Goal: Information Seeking & Learning: Learn about a topic

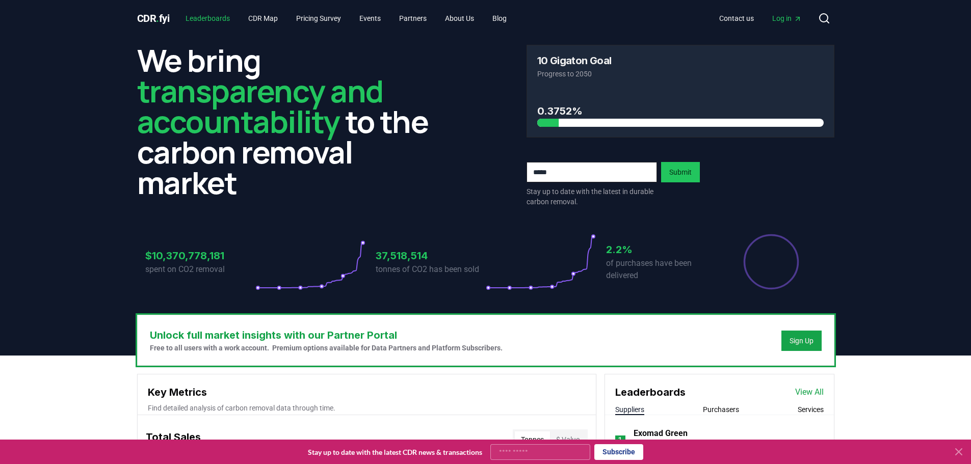
click at [213, 16] on link "Leaderboards" at bounding box center [207, 18] width 61 height 18
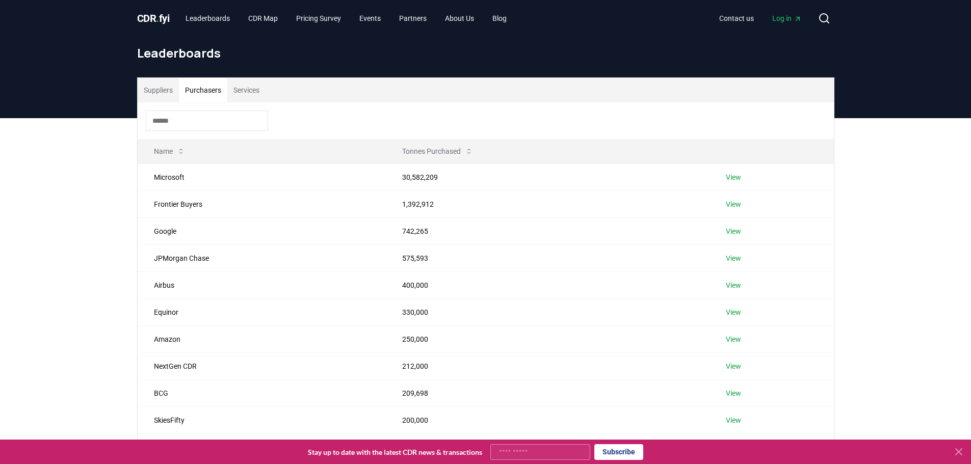
click at [212, 93] on button "Purchasers" at bounding box center [203, 90] width 48 height 24
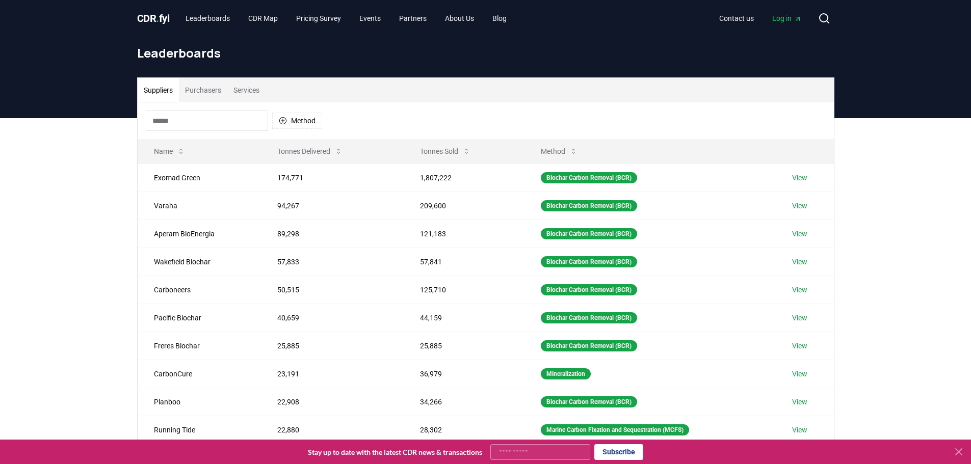
click at [162, 86] on button "Suppliers" at bounding box center [158, 90] width 41 height 24
click at [157, 20] on span "CDR . fyi" at bounding box center [153, 18] width 33 height 12
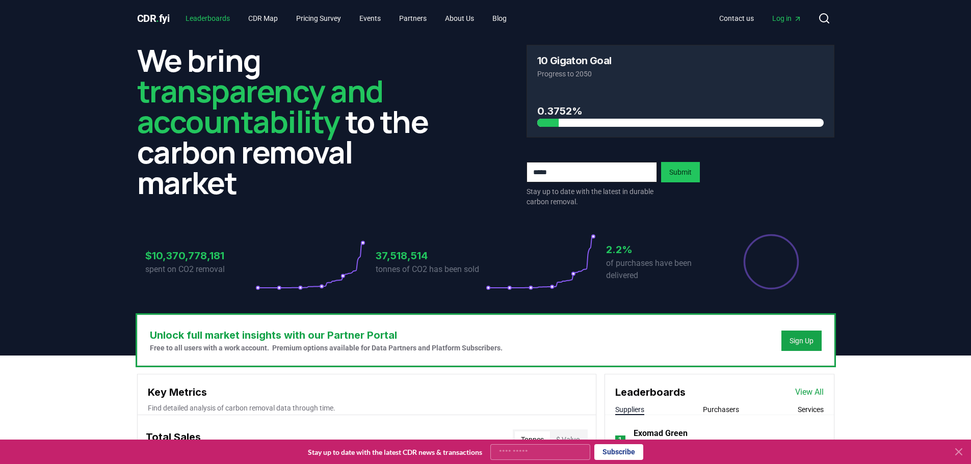
click at [213, 21] on link "Leaderboards" at bounding box center [207, 18] width 61 height 18
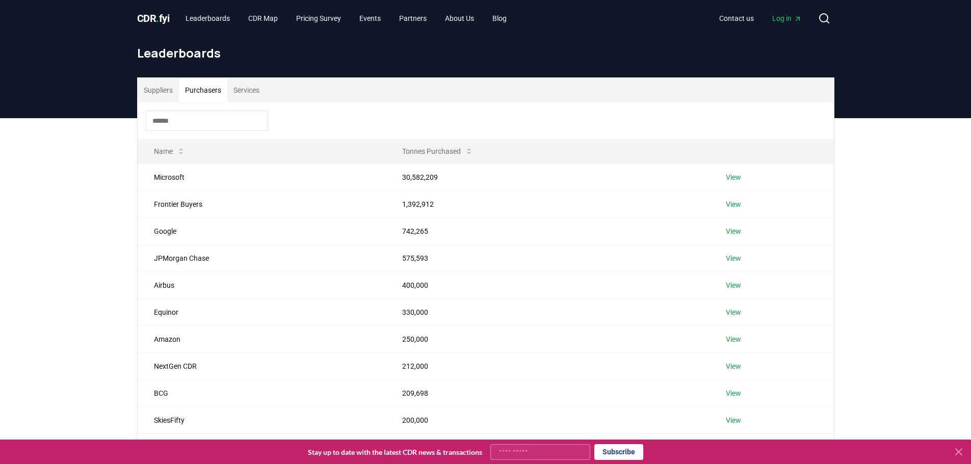
click at [212, 94] on button "Purchasers" at bounding box center [203, 90] width 48 height 24
click at [735, 177] on link "View" at bounding box center [733, 177] width 15 height 10
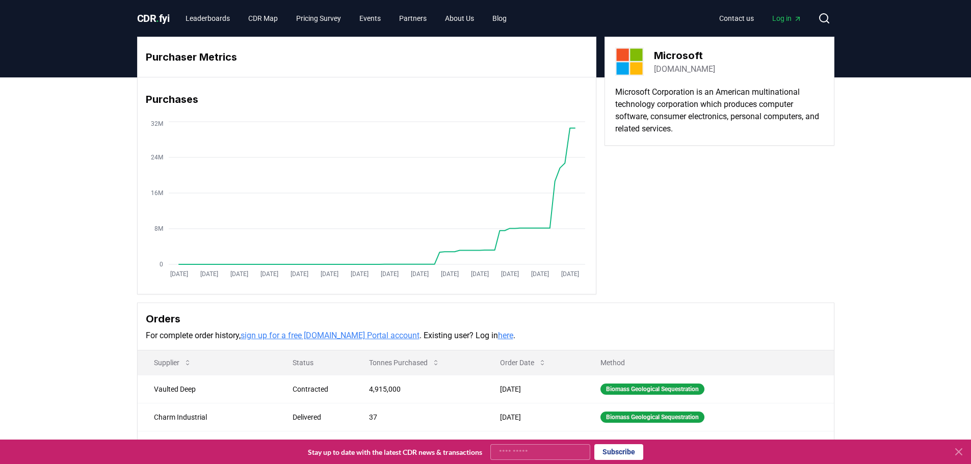
click at [160, 20] on span "CDR . fyi" at bounding box center [153, 18] width 33 height 12
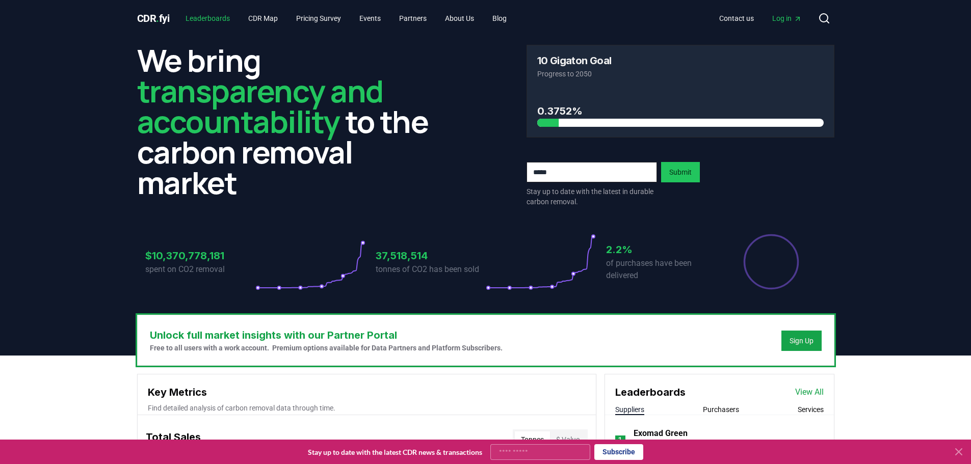
click at [219, 18] on link "Leaderboards" at bounding box center [207, 18] width 61 height 18
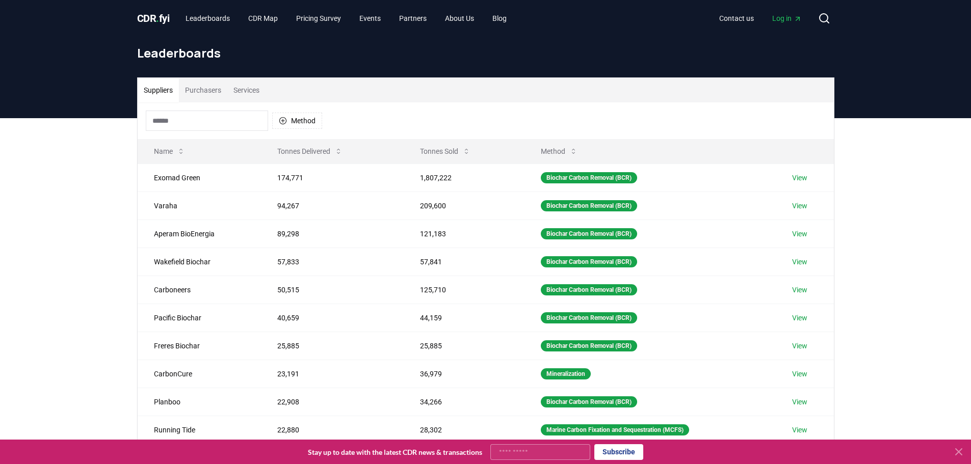
click at [206, 85] on button "Purchasers" at bounding box center [203, 90] width 48 height 24
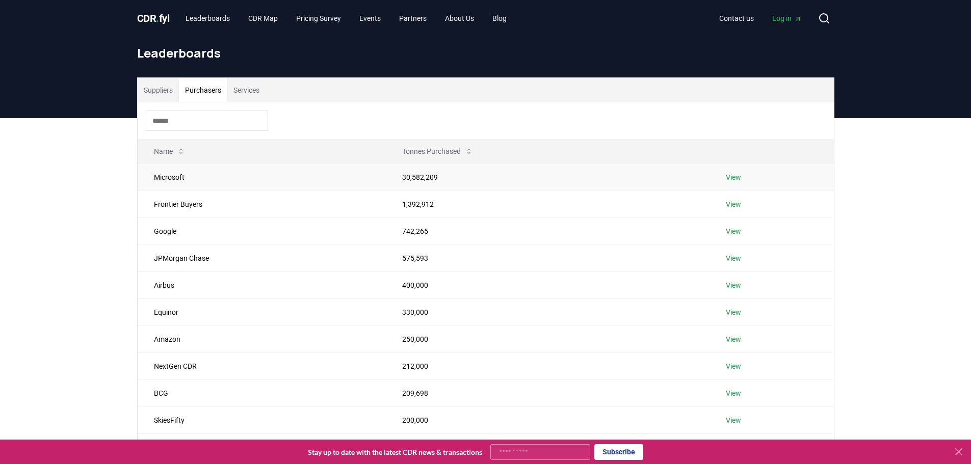
click at [738, 176] on link "View" at bounding box center [733, 177] width 15 height 10
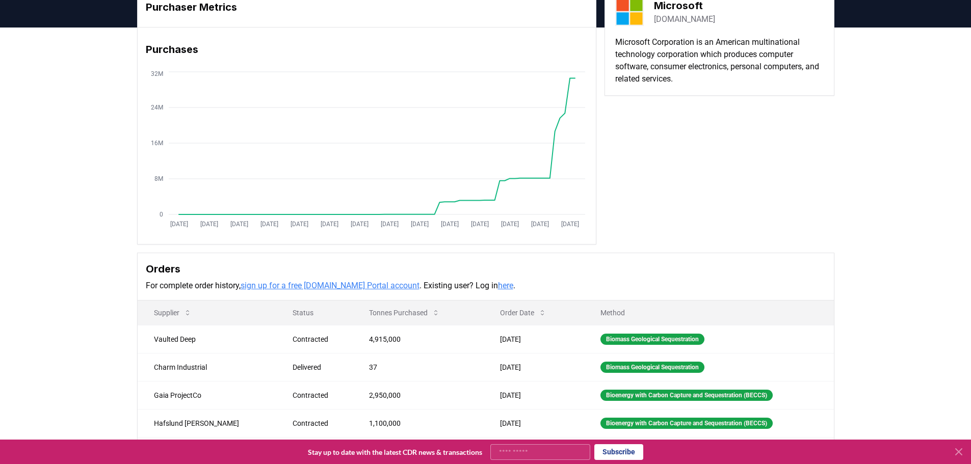
scroll to position [153, 0]
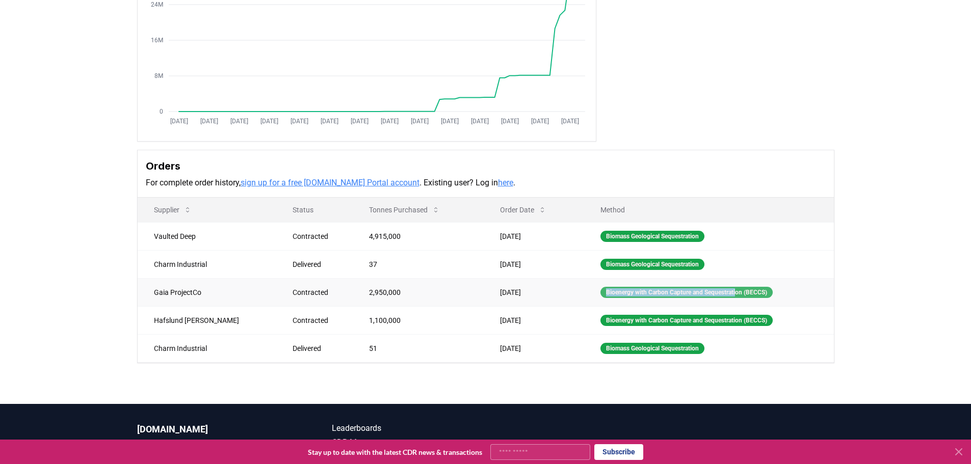
drag, startPoint x: 583, startPoint y: 294, endPoint x: 725, endPoint y: 298, distance: 142.3
click at [725, 298] on div "Bioenergy with Carbon Capture and Sequestration (BECCS)" at bounding box center [687, 292] width 172 height 11
drag, startPoint x: 584, startPoint y: 321, endPoint x: 731, endPoint y: 321, distance: 147.3
click at [731, 321] on div "Bioenergy with Carbon Capture and Sequestration (BECCS)" at bounding box center [687, 320] width 172 height 11
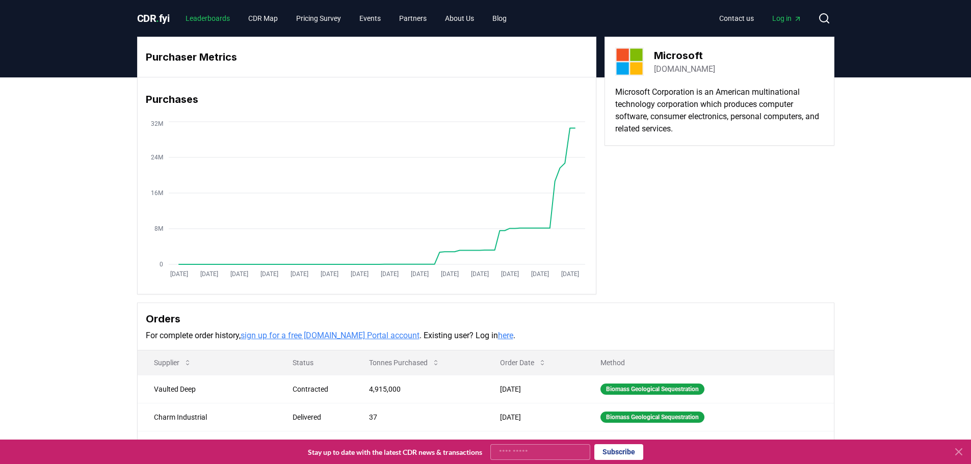
click at [213, 22] on link "Leaderboards" at bounding box center [207, 18] width 61 height 18
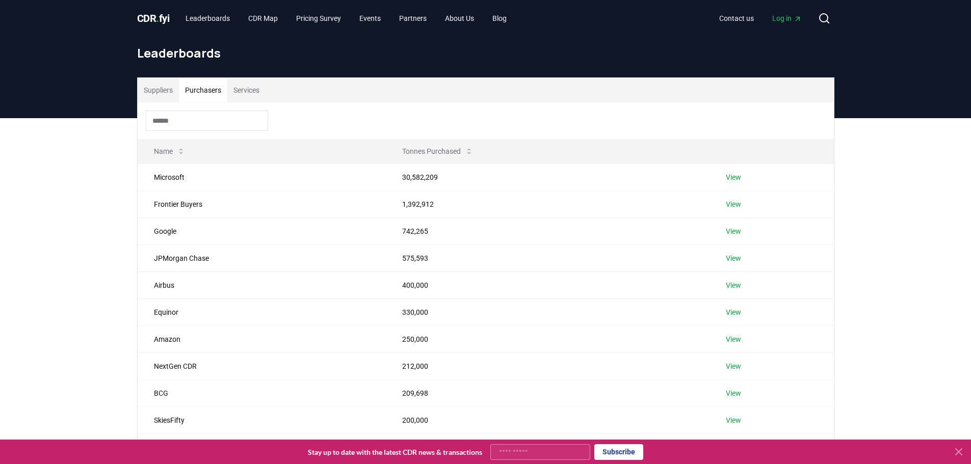
click at [210, 92] on button "Purchasers" at bounding box center [203, 90] width 48 height 24
click at [731, 230] on link "View" at bounding box center [733, 231] width 15 height 10
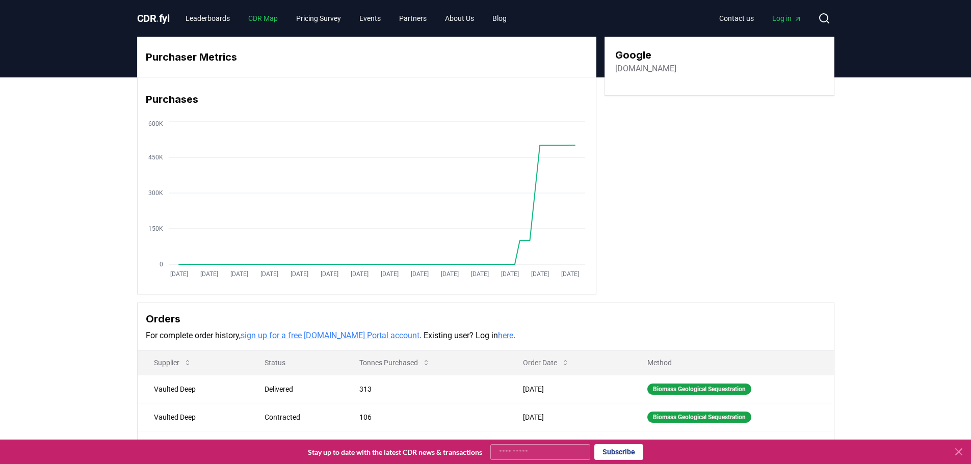
click at [259, 18] on link "CDR Map" at bounding box center [263, 18] width 46 height 18
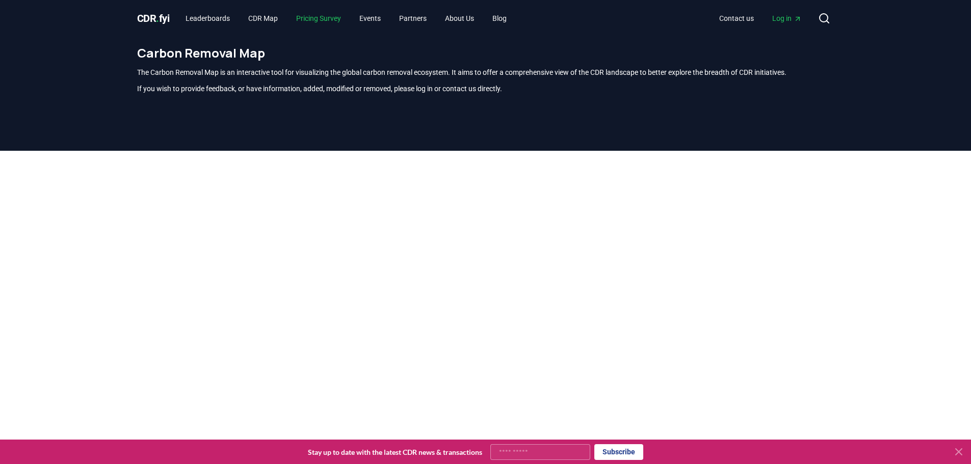
click at [330, 19] on link "Pricing Survey" at bounding box center [318, 18] width 61 height 18
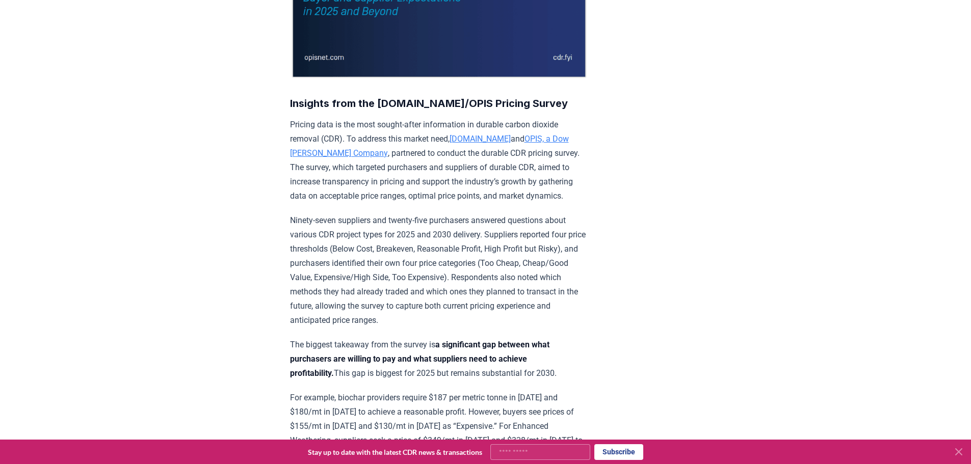
scroll to position [357, 0]
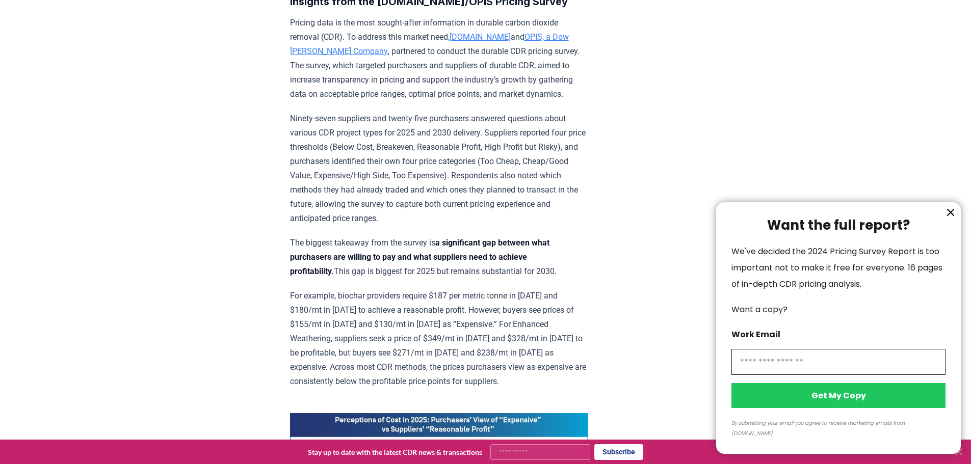
click at [949, 216] on icon "information" at bounding box center [951, 213] width 6 height 6
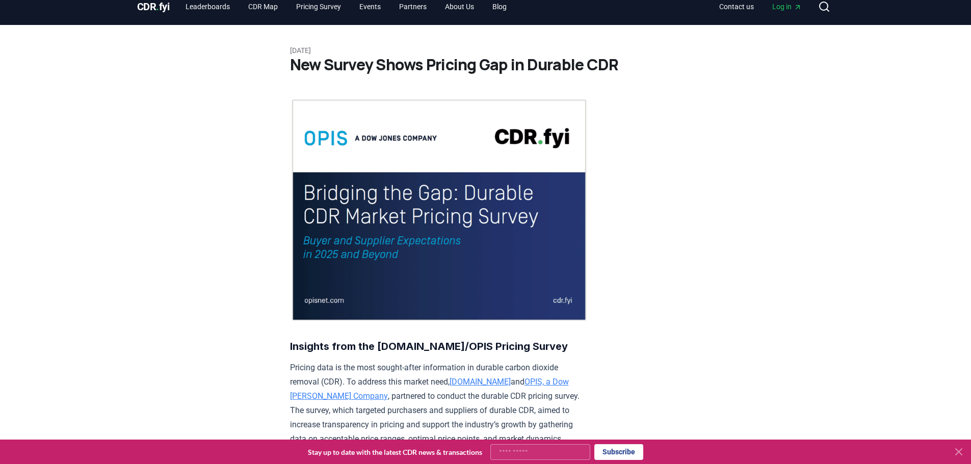
scroll to position [0, 0]
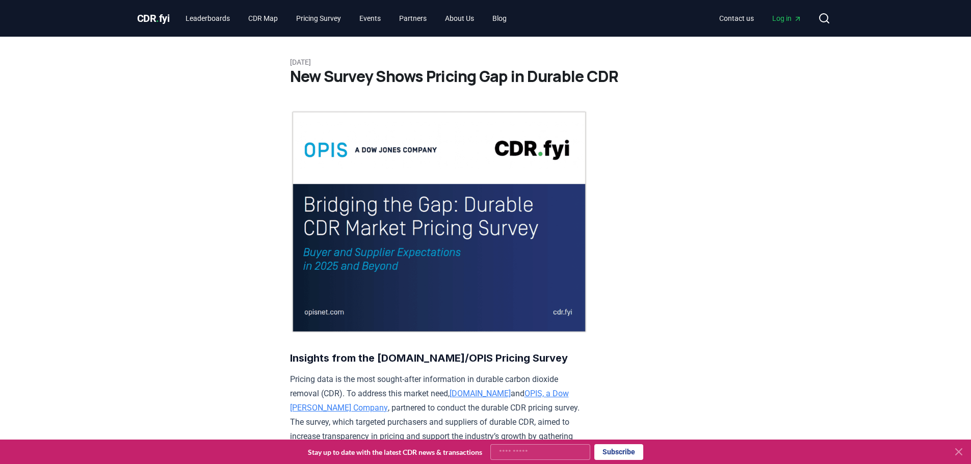
click at [168, 20] on span "CDR . fyi" at bounding box center [153, 18] width 33 height 12
